Goal: Check status: Check status

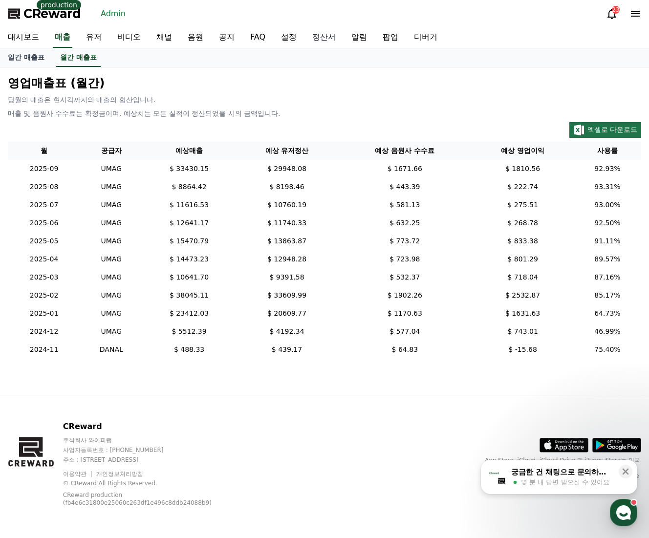
click at [333, 36] on link "정산서" at bounding box center [324, 37] width 39 height 21
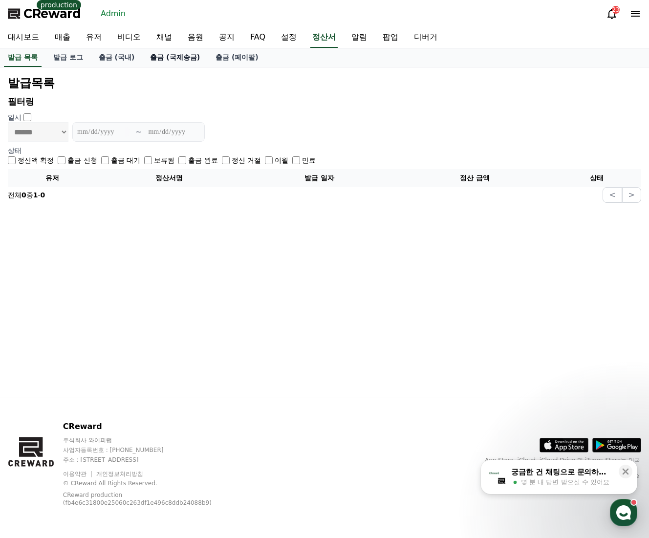
click at [174, 59] on link "출금 (국제송금)" at bounding box center [175, 57] width 66 height 19
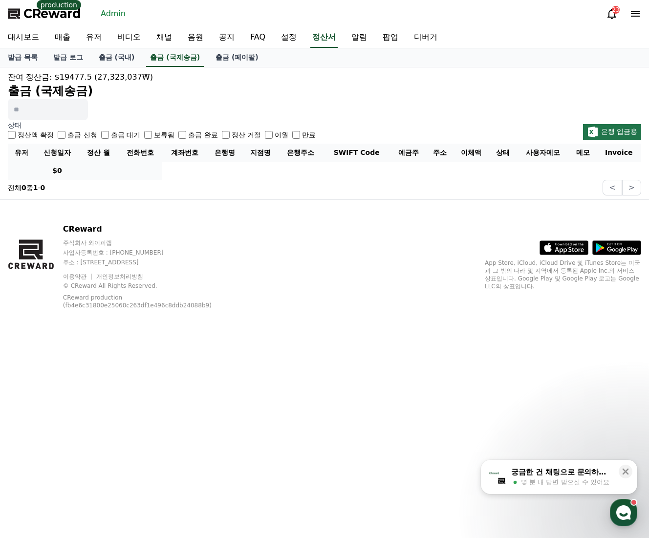
click at [202, 132] on label "출금 완료" at bounding box center [202, 135] width 29 height 10
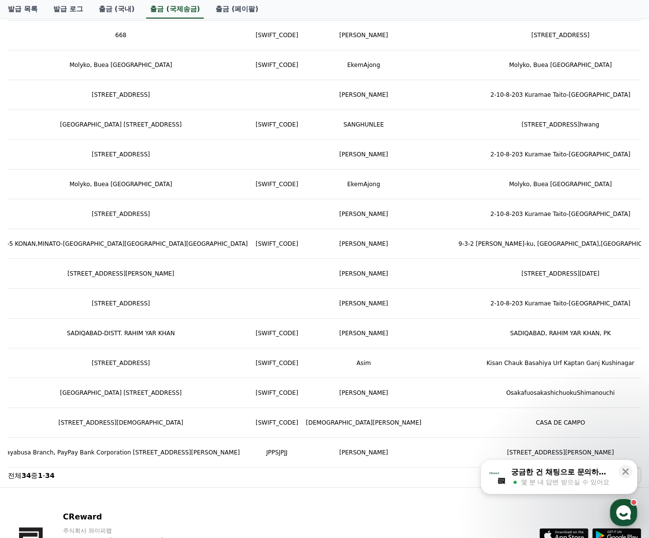
scroll to position [0, 595]
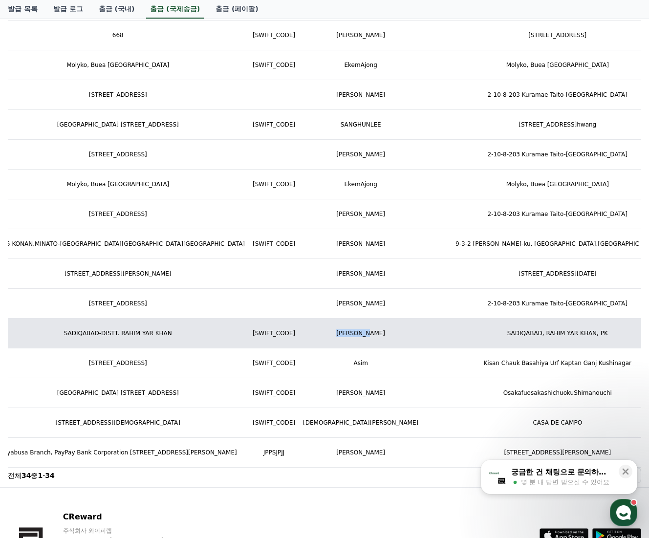
drag, startPoint x: 236, startPoint y: 334, endPoint x: 295, endPoint y: 339, distance: 59.3
click at [299, 339] on td "[PERSON_NAME]" at bounding box center [360, 334] width 123 height 30
copy td "[PERSON_NAME]"
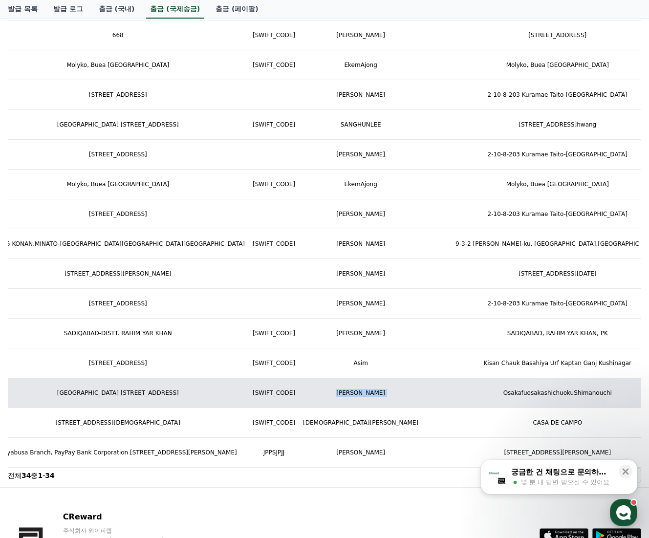
drag, startPoint x: 232, startPoint y: 390, endPoint x: 317, endPoint y: 394, distance: 85.6
click at [317, 394] on tr "ヒロム [DATE] [DATE]년 9월 [PHONE_NUMBER] 9541813 Sumitomo Mitsui Banking Corporatio…" at bounding box center [269, 393] width 1715 height 30
copy tr "[PERSON_NAME]"
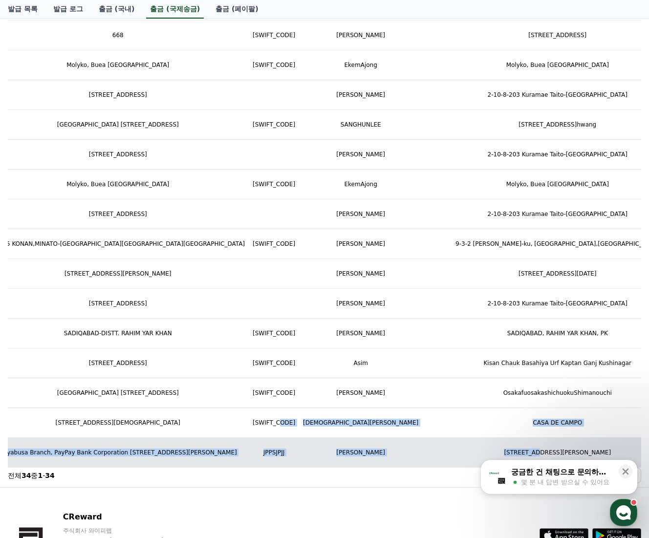
drag, startPoint x: 212, startPoint y: 421, endPoint x: 349, endPoint y: 438, distance: 138.3
click at [422, 438] on td "[STREET_ADDRESS][PERSON_NAME]" at bounding box center [557, 453] width 270 height 30
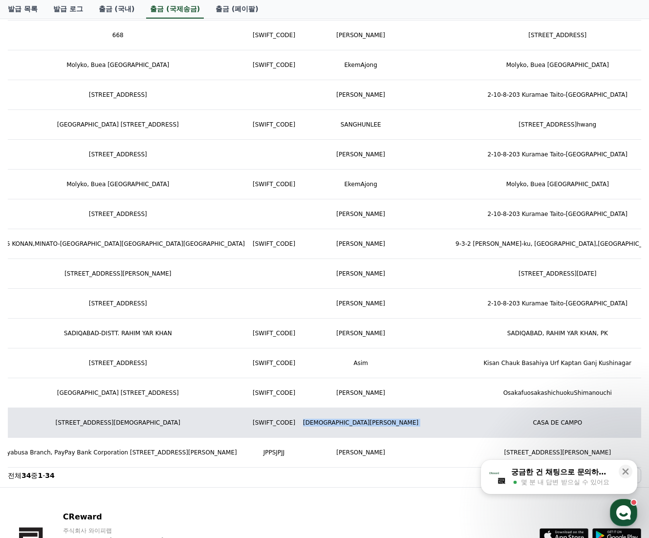
drag, startPoint x: 206, startPoint y: 424, endPoint x: 322, endPoint y: 421, distance: 115.9
click at [322, 421] on tr "Ghodbani Mehdi [DATE] [DATE]년 9월 [PHONE_NUMBER] 5489 0105 [DATE] 0200 Santander…" at bounding box center [269, 423] width 1715 height 30
copy tr "[DEMOGRAPHIC_DATA][PERSON_NAME]"
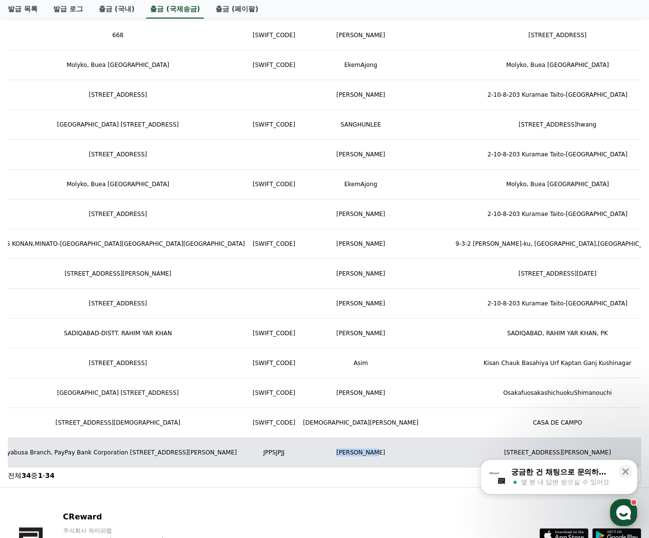
drag, startPoint x: 228, startPoint y: 450, endPoint x: 302, endPoint y: 453, distance: 73.9
click at [302, 453] on td "[PERSON_NAME]" at bounding box center [360, 453] width 123 height 30
copy td "[PERSON_NAME]"
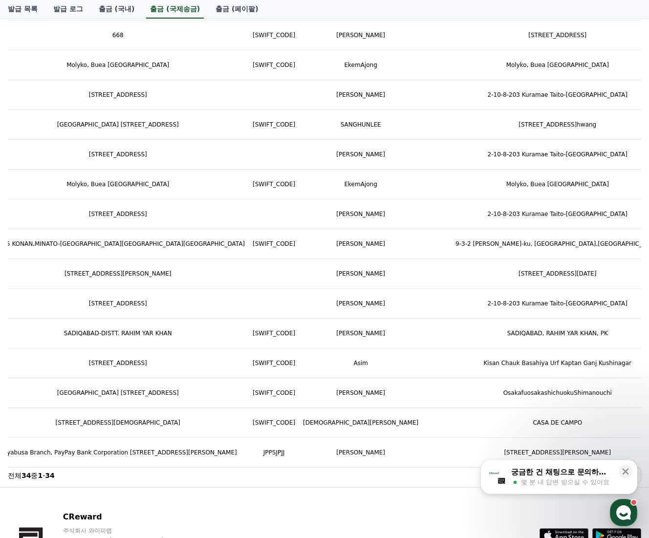
drag, startPoint x: 406, startPoint y: 519, endPoint x: 380, endPoint y: 502, distance: 31.0
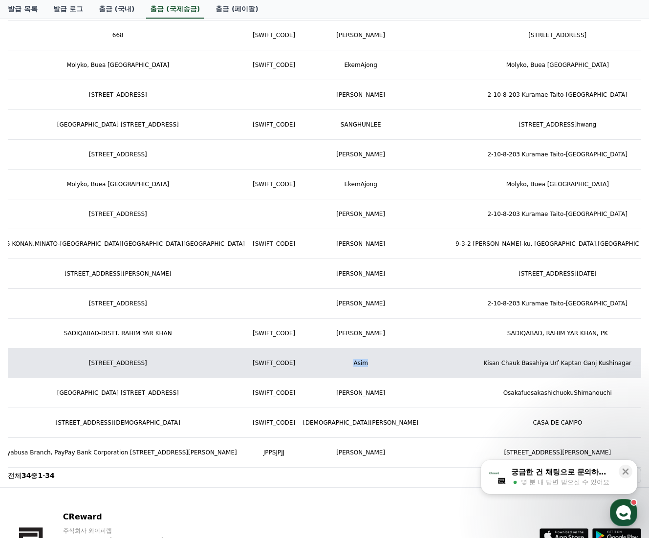
drag, startPoint x: 233, startPoint y: 362, endPoint x: 296, endPoint y: 365, distance: 62.6
click at [299, 365] on td "Asim" at bounding box center [360, 364] width 123 height 30
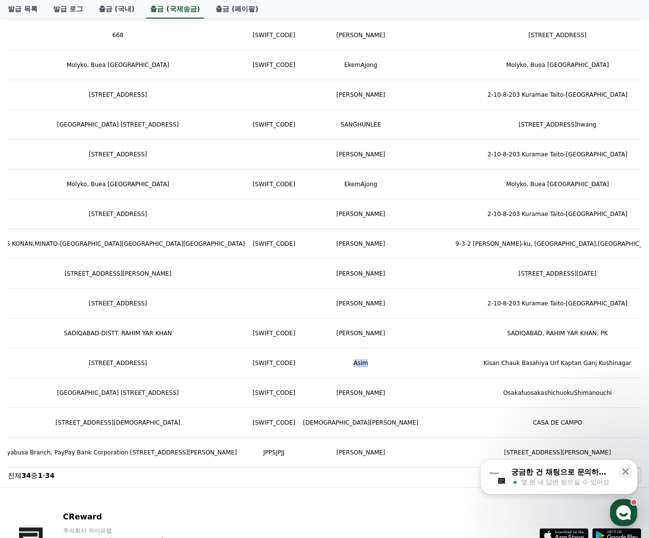
copy td "Asim"
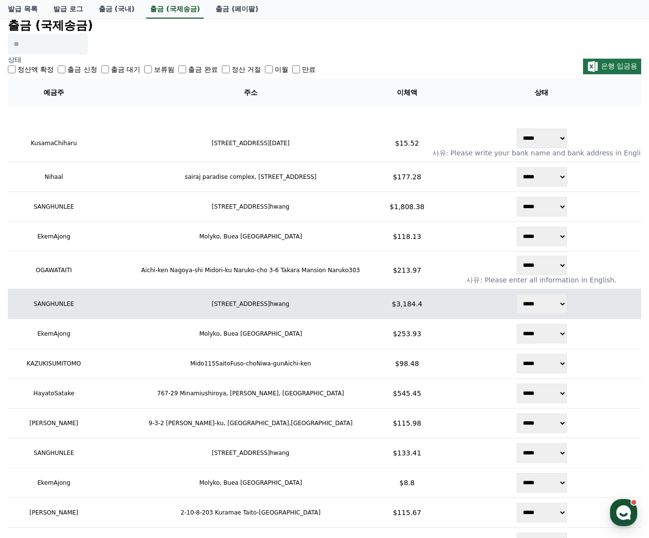
scroll to position [0, 0]
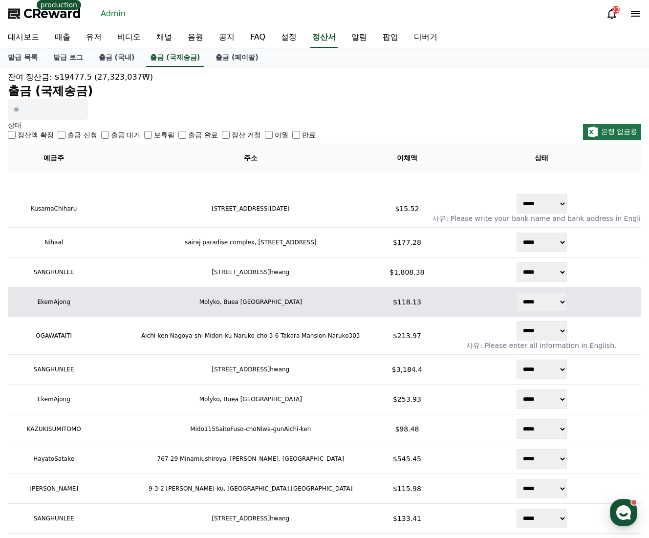
click at [431, 295] on td "****** ***** ***** *** ***** ** ***** **" at bounding box center [542, 302] width 226 height 30
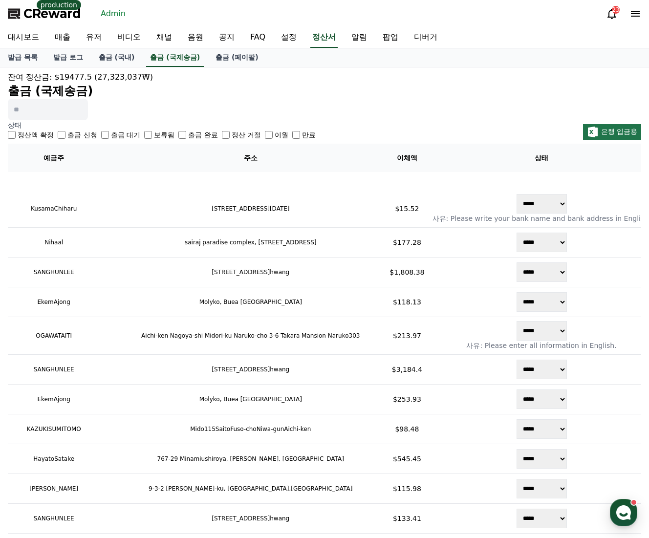
click at [451, 86] on h2 "출금 (국제송금)" at bounding box center [325, 91] width 634 height 16
